Goal: Navigation & Orientation: Find specific page/section

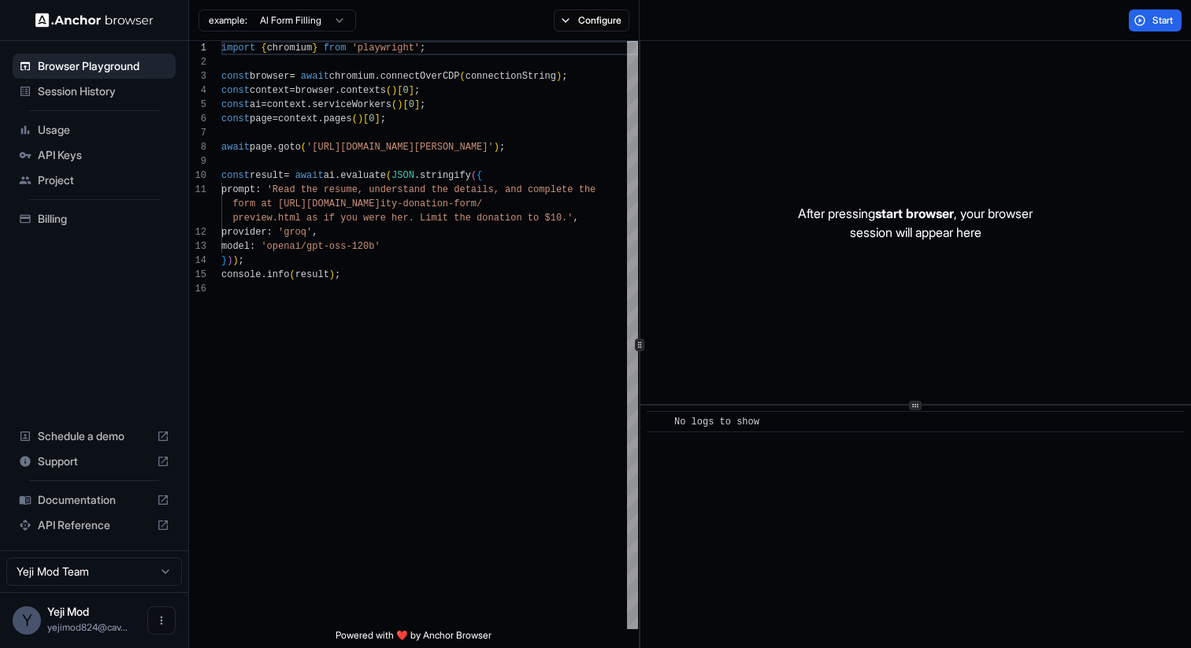
scroll to position [142, 0]
click at [69, 100] on div "Session History" at bounding box center [94, 91] width 163 height 25
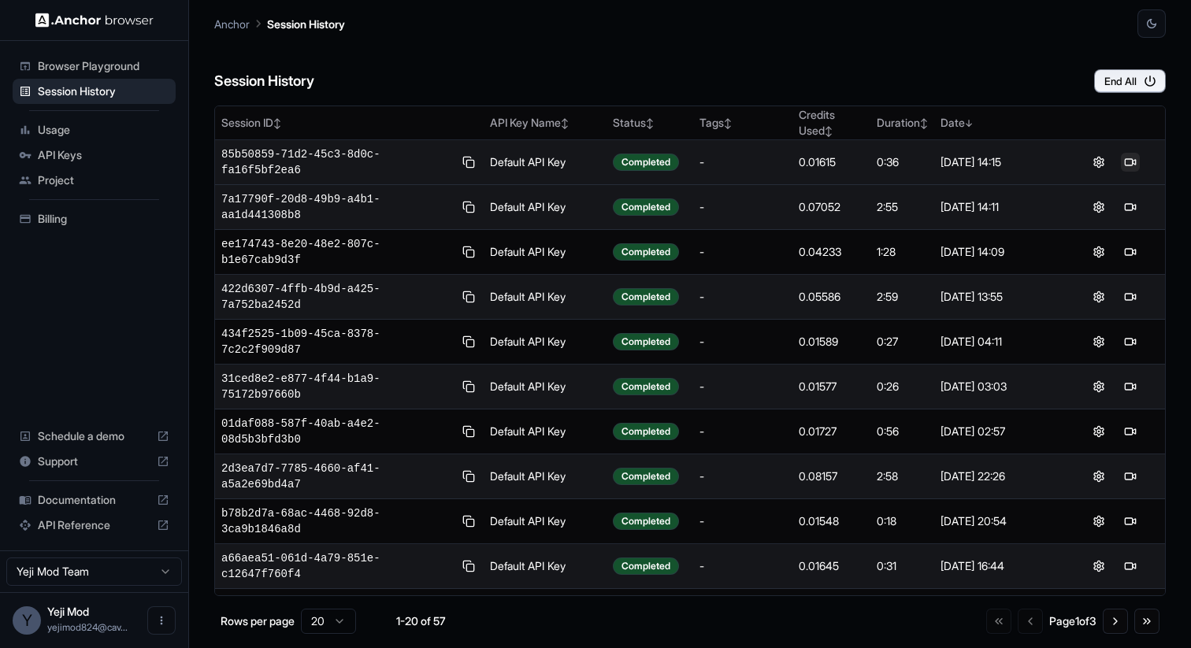
click at [1126, 167] on button at bounding box center [1130, 162] width 19 height 19
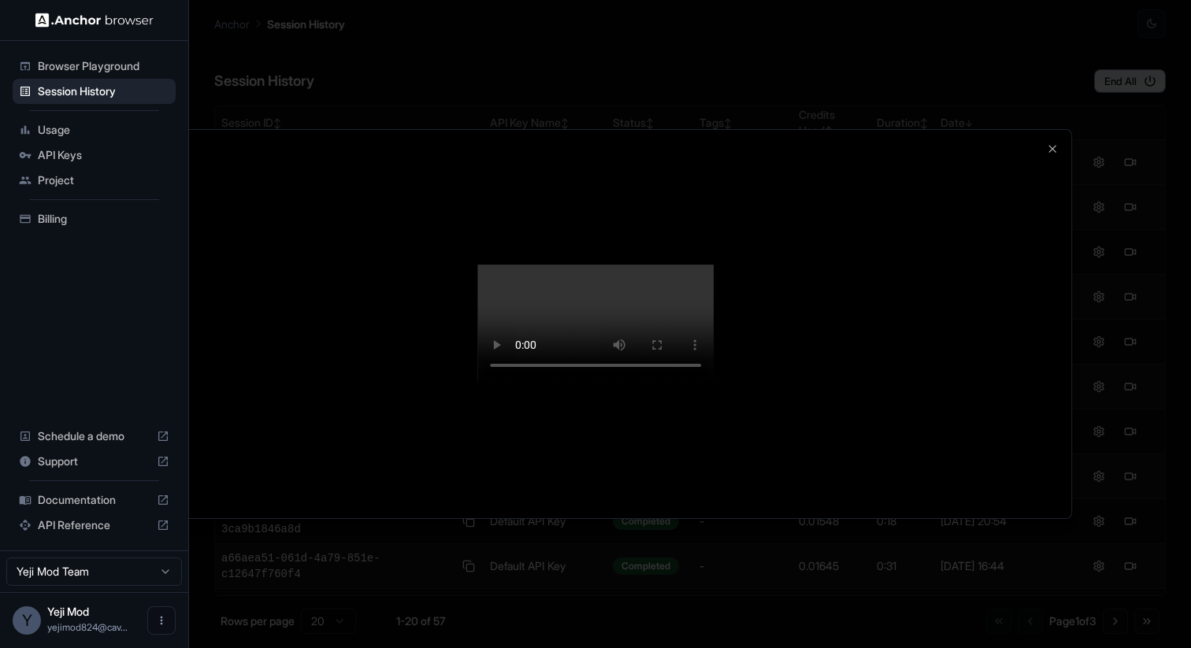
click at [1055, 246] on div at bounding box center [595, 324] width 951 height 389
click at [1051, 143] on icon "button" at bounding box center [1052, 149] width 13 height 13
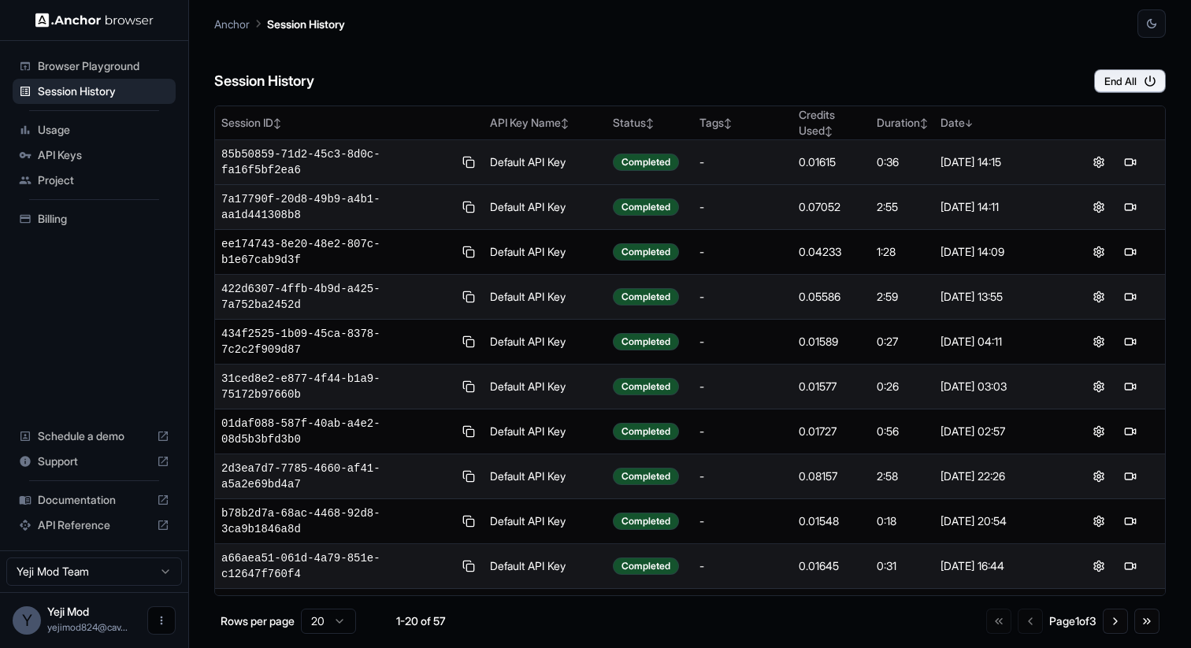
click at [148, 623] on button "Open menu" at bounding box center [161, 620] width 28 height 28
click at [154, 617] on icon at bounding box center [156, 621] width 16 height 16
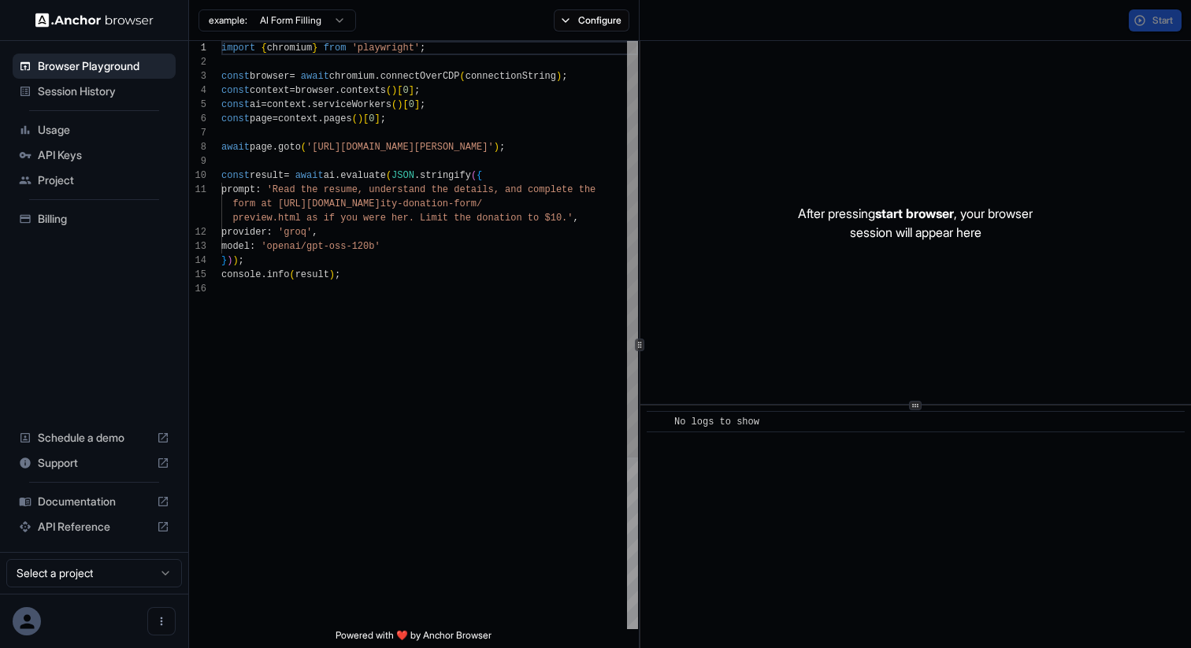
scroll to position [142, 0]
